Goal: Transaction & Acquisition: Book appointment/travel/reservation

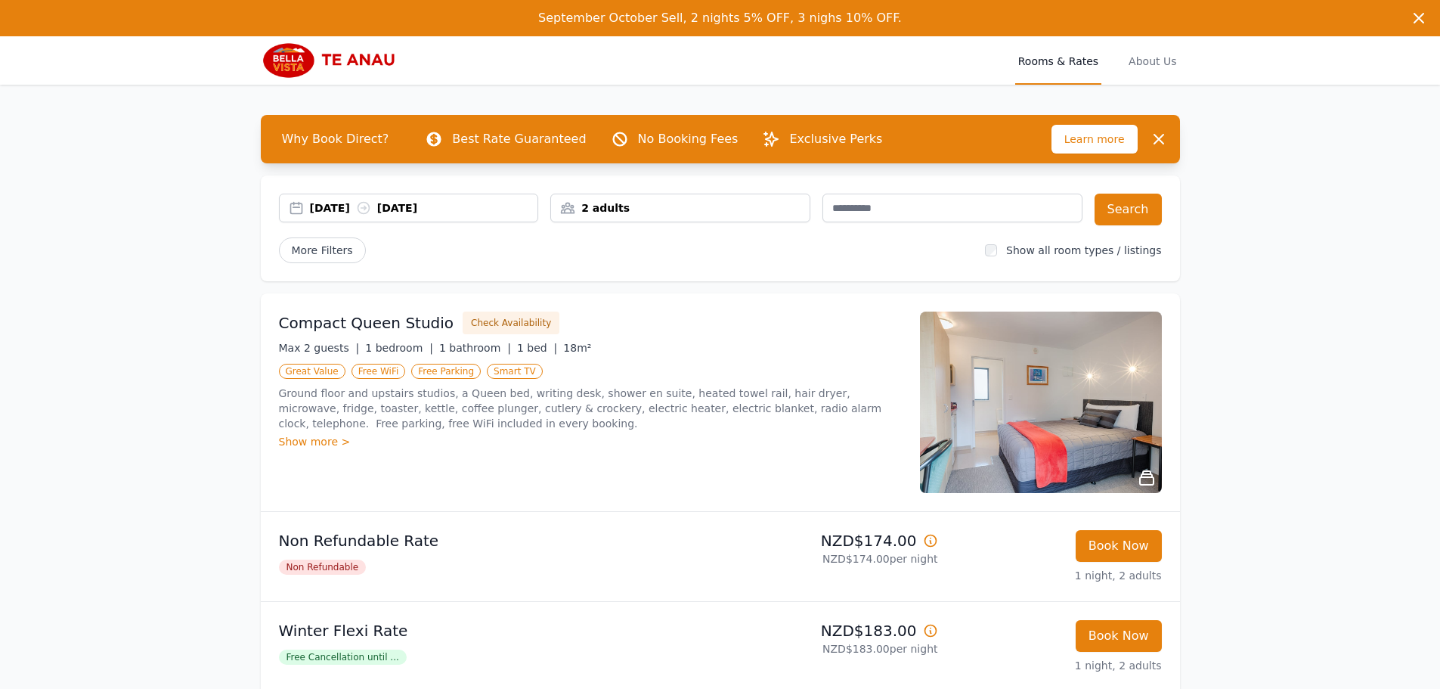
click at [371, 215] on icon at bounding box center [363, 207] width 15 height 15
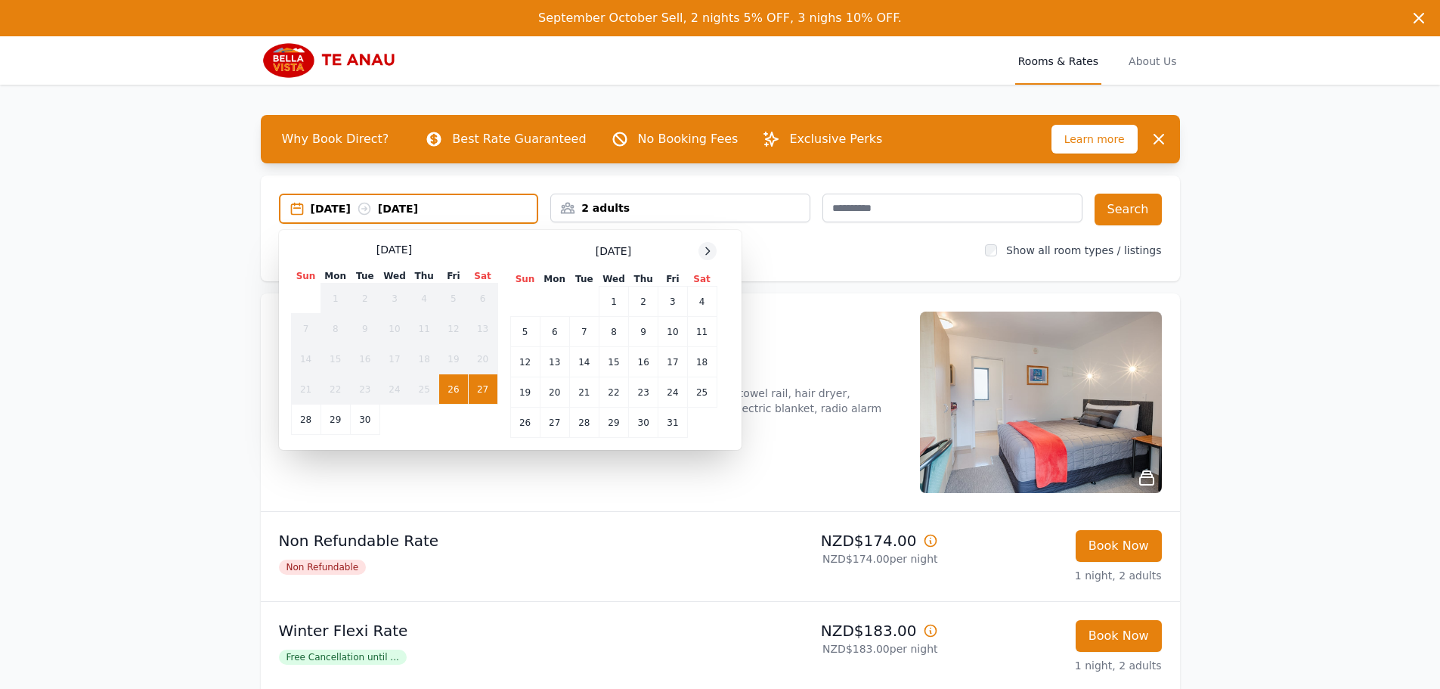
click at [708, 252] on icon at bounding box center [707, 251] width 12 height 12
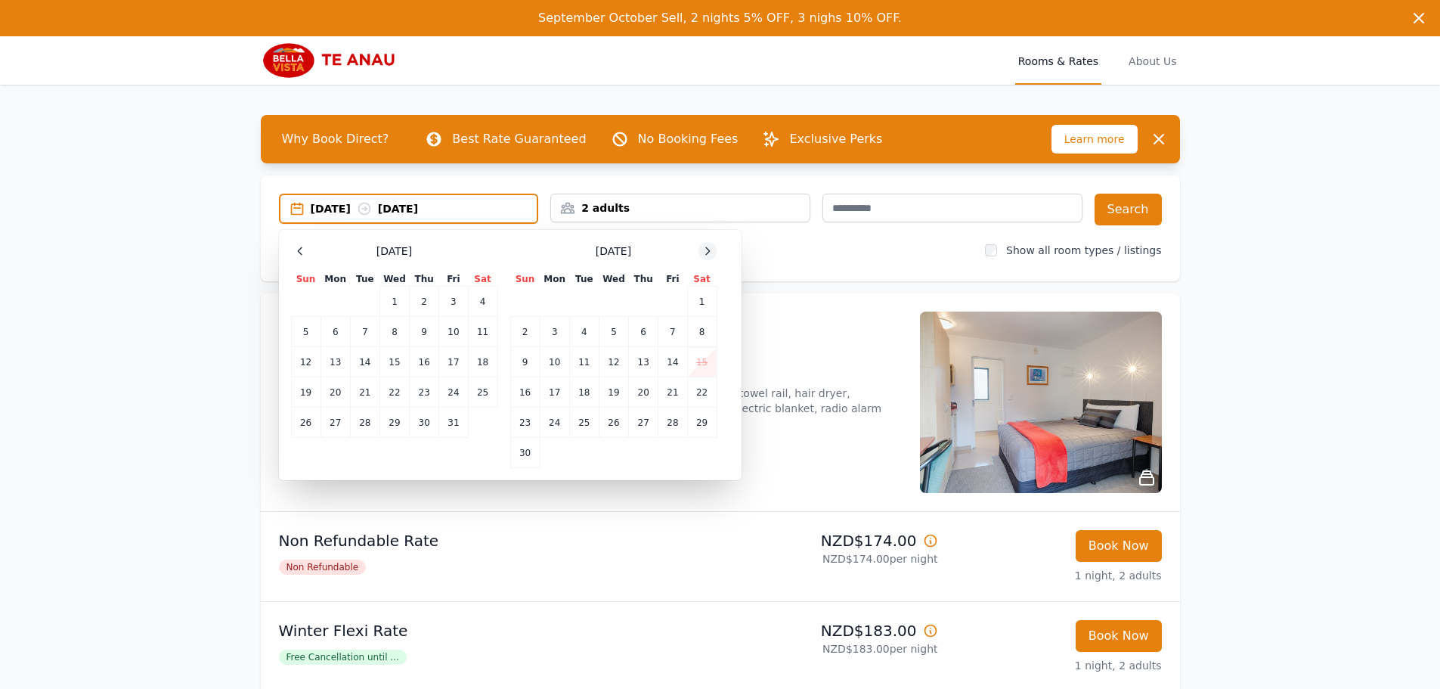
click at [708, 252] on icon at bounding box center [707, 251] width 12 height 12
click at [710, 252] on icon at bounding box center [707, 251] width 12 height 12
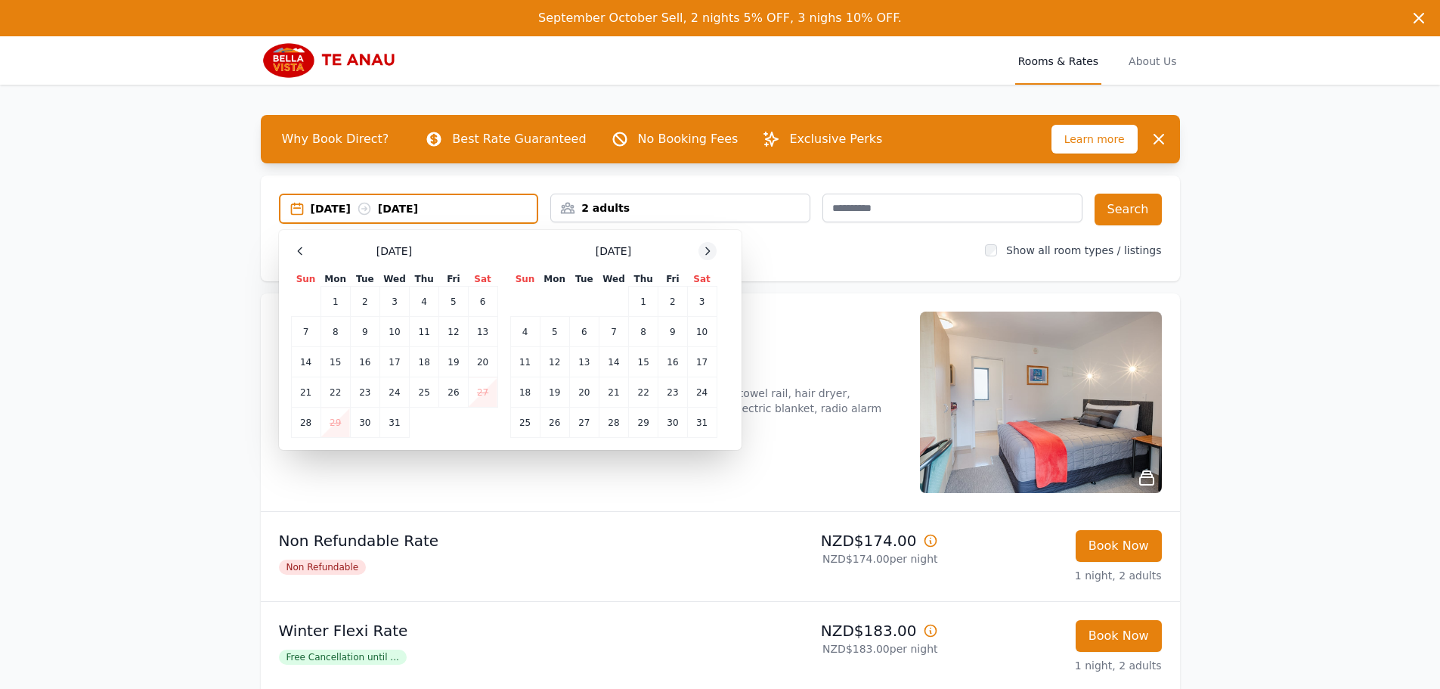
click at [710, 252] on icon at bounding box center [708, 250] width 4 height 7
click at [692, 355] on td "21" at bounding box center [701, 362] width 29 height 30
click at [562, 393] on td "23" at bounding box center [554, 392] width 29 height 30
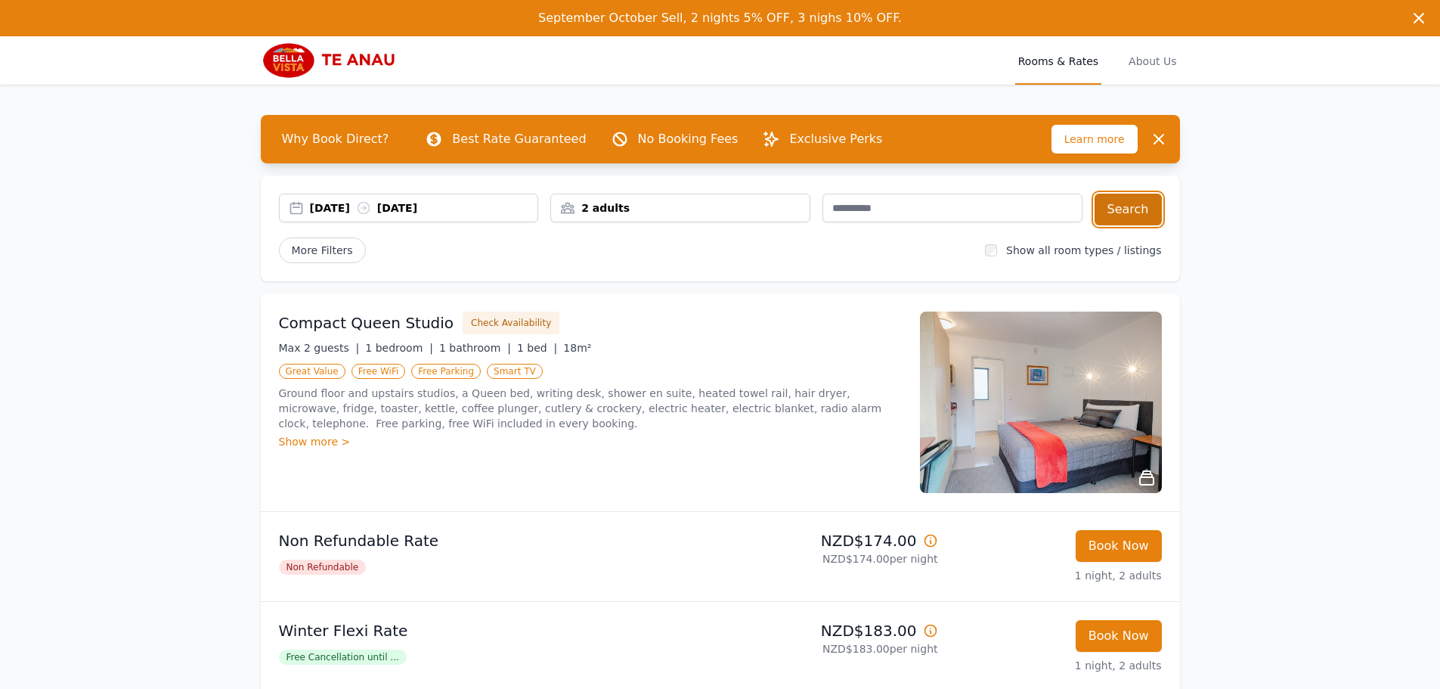
click at [1116, 212] on button "Search" at bounding box center [1128, 210] width 67 height 32
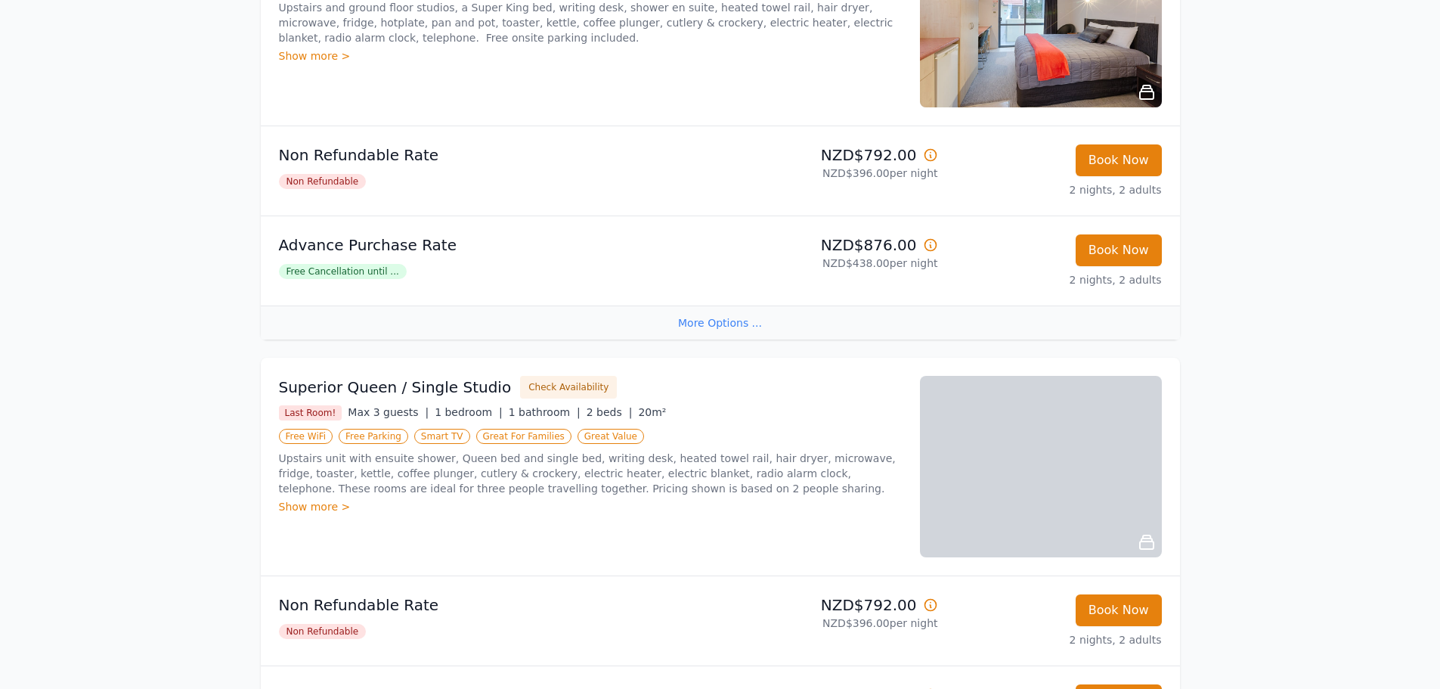
scroll to position [1436, 0]
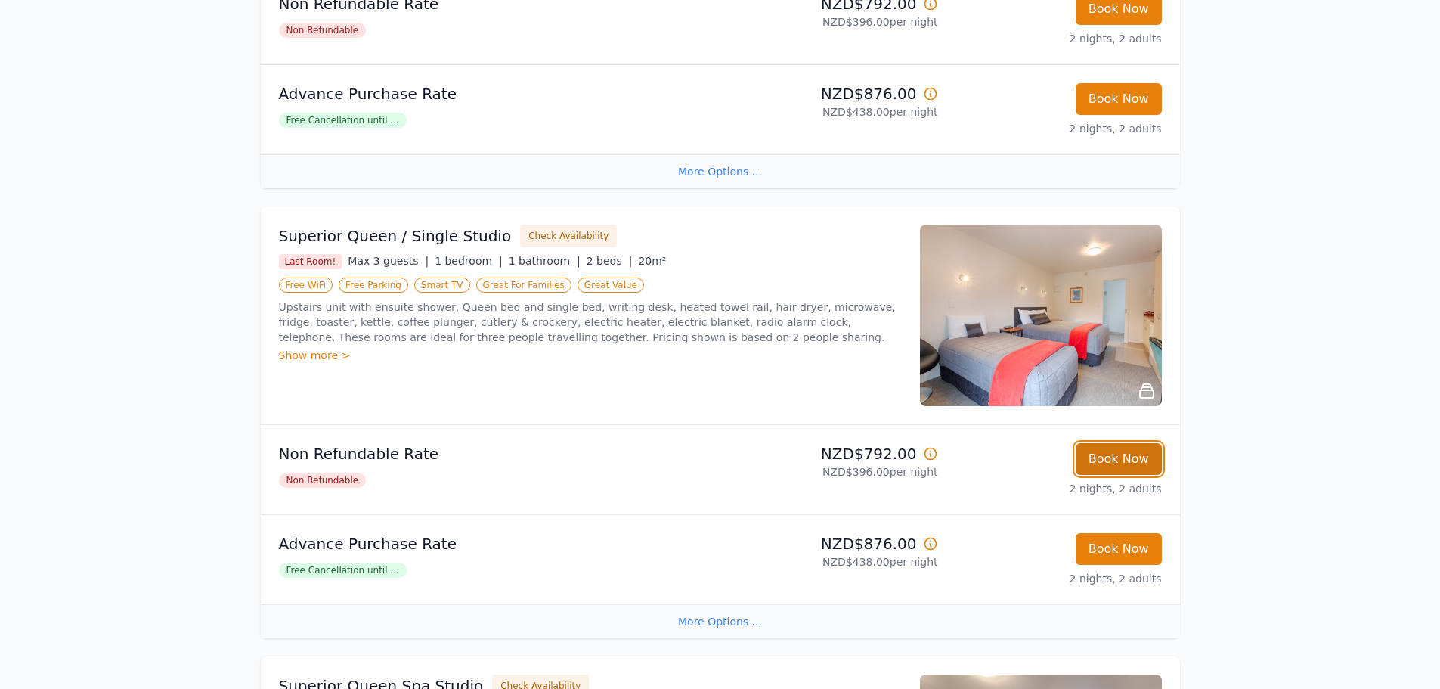
click at [1119, 454] on button "Book Now" at bounding box center [1119, 459] width 86 height 32
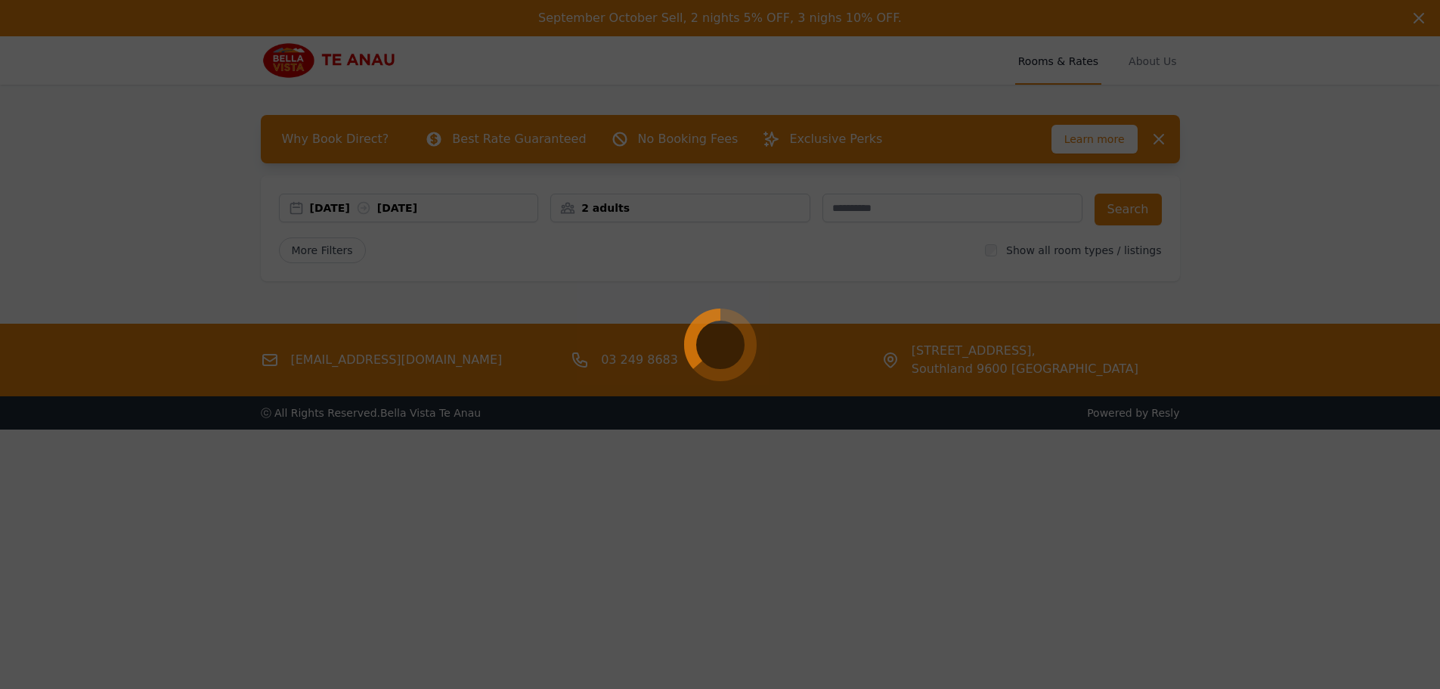
select select "**"
